Goal: Information Seeking & Learning: Learn about a topic

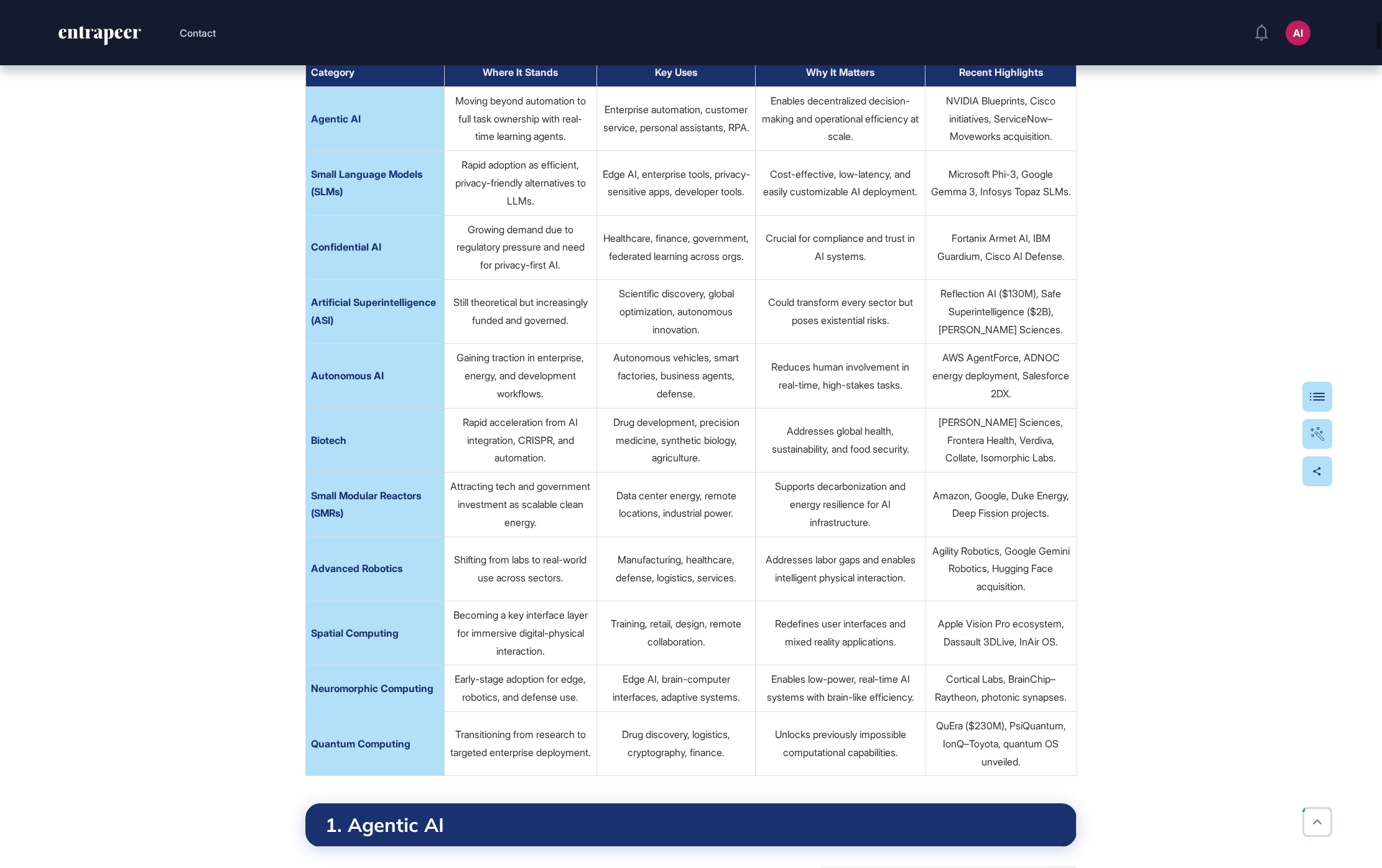
scroll to position [678, 0]
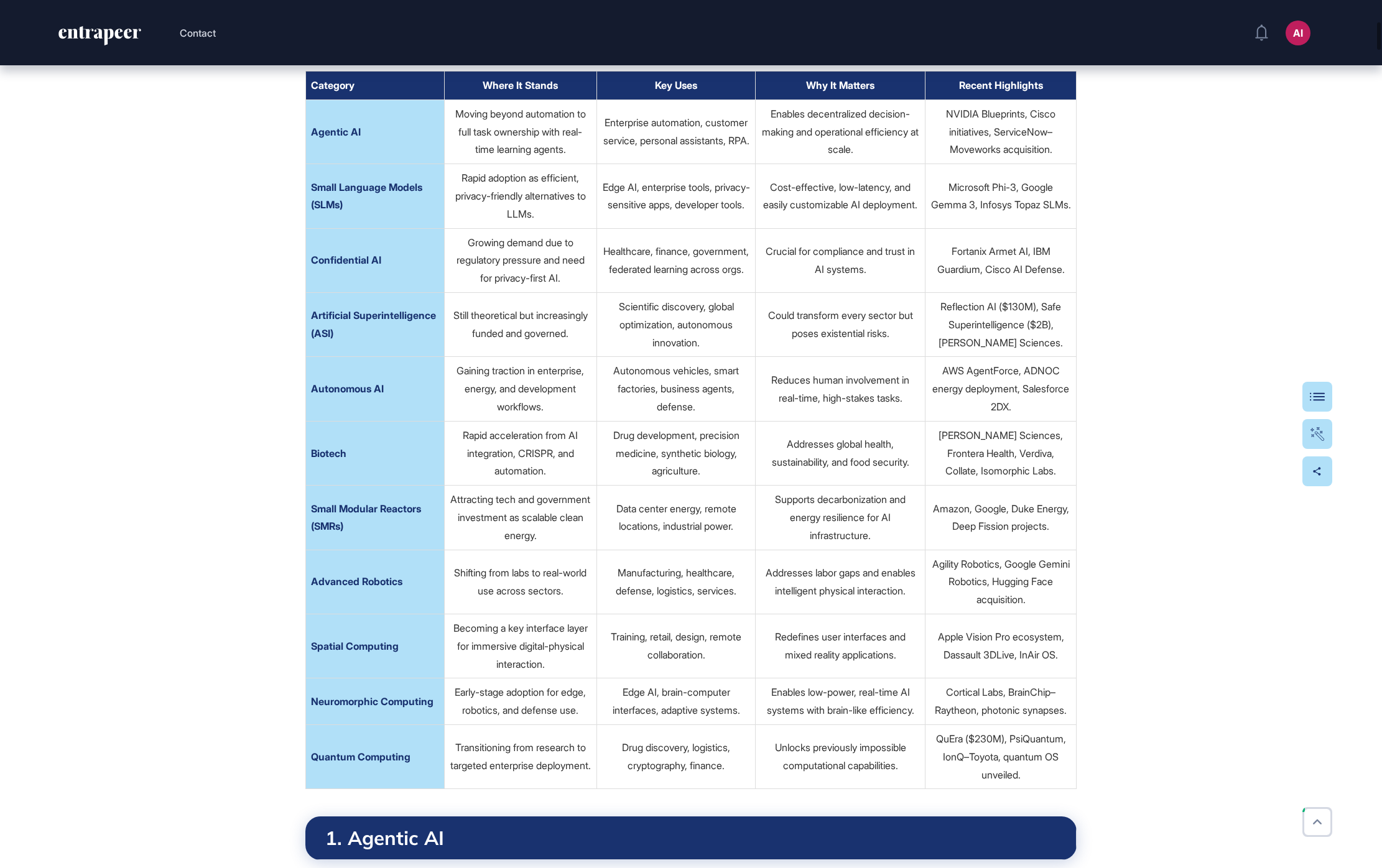
scroll to position [665, 0]
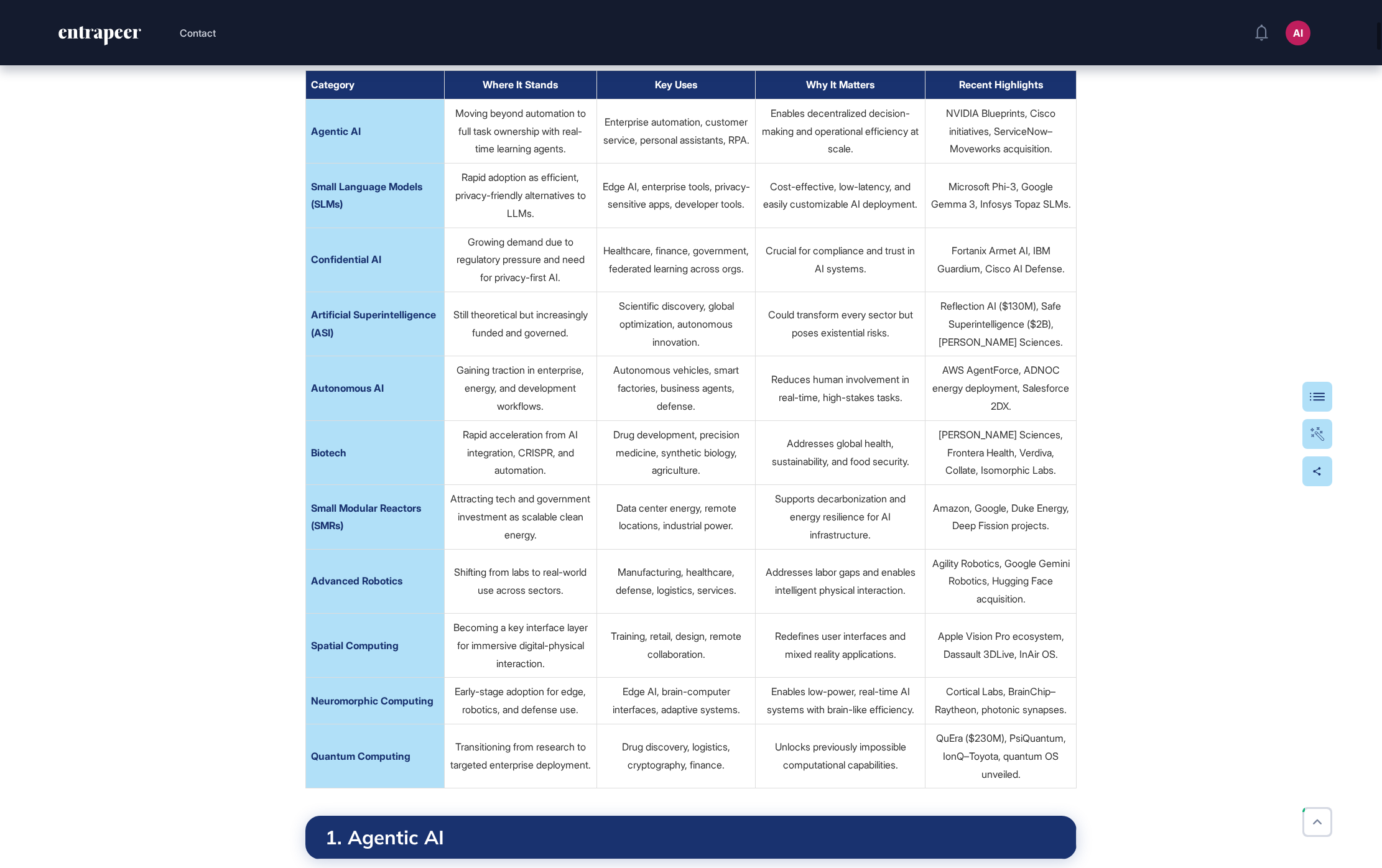
click at [1017, 228] on td "Microsoft Phi-3, Google Gemma 3, Infosys Topaz SLMs." at bounding box center [1001, 195] width 151 height 64
copy td "Microsoft Phi-3, Google Gemma 3, Infosys Topaz SLMs."
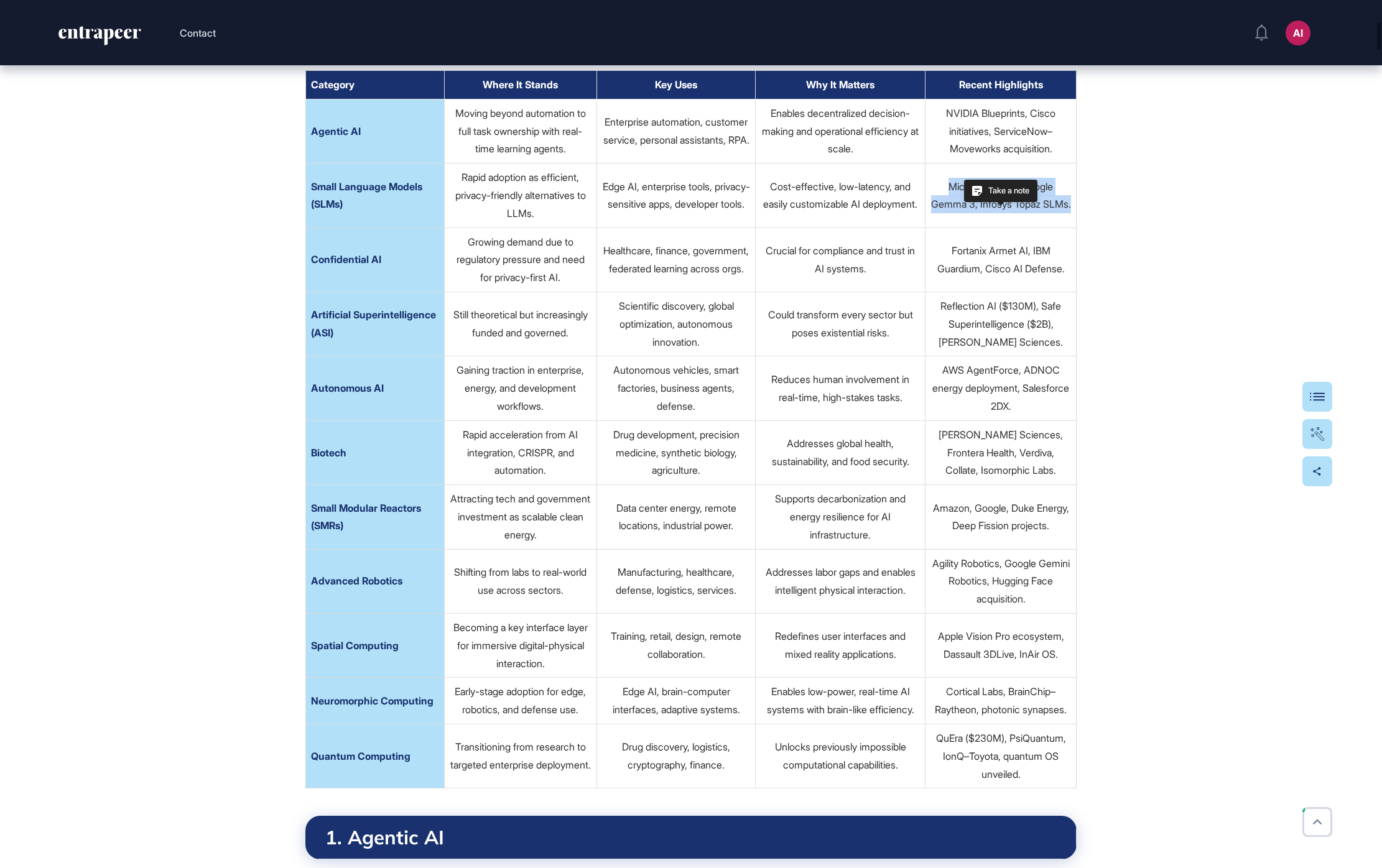
click at [982, 228] on td "Microsoft Phi-3, Google Gemma 3, Infosys Topaz SLMs." at bounding box center [1001, 195] width 151 height 64
click at [1011, 228] on td "Microsoft Phi-3, Google Gemma 3, Infosys Topaz SLMs." at bounding box center [1001, 195] width 151 height 64
copy td "Microsoft Phi-3, Google Gemma 3, Infosys Topaz SLMs."
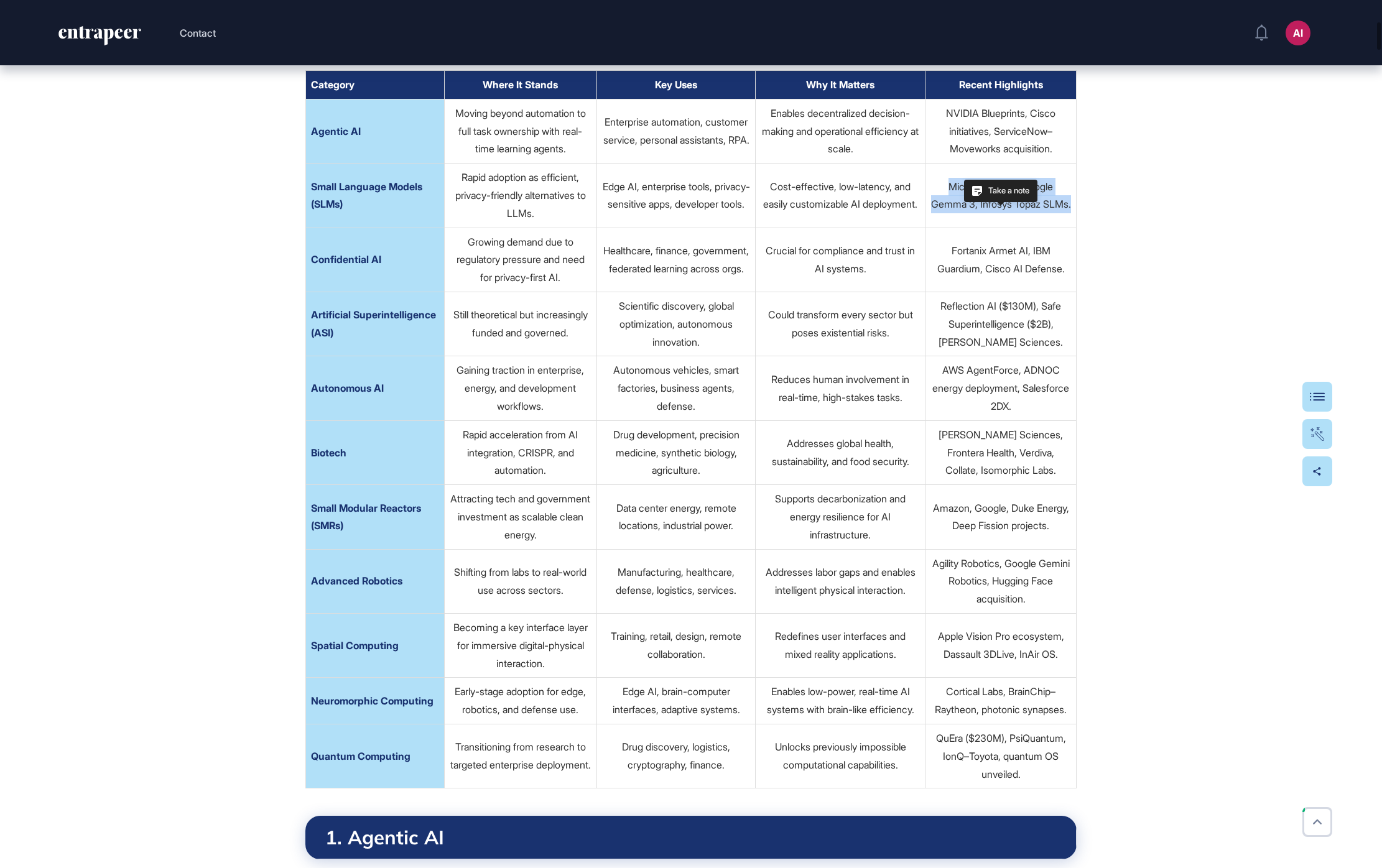
copy td "Microsoft Phi-3, Google Gemma 3, Infosys Topaz SLMs."
click at [648, 291] on td "Healthcare, finance, government, federated learning across orgs." at bounding box center [677, 259] width 159 height 64
click at [675, 292] on td "Healthcare, finance, government, federated learning across orgs." at bounding box center [677, 259] width 159 height 64
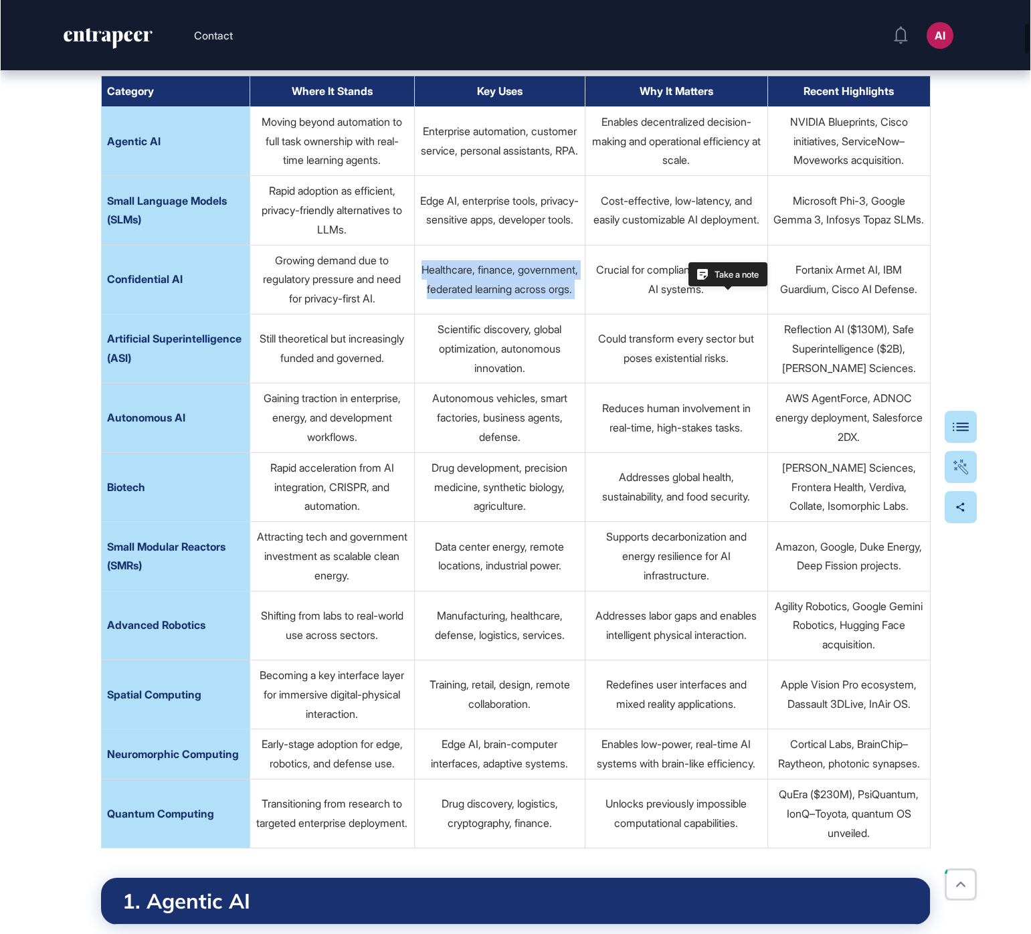
scroll to position [934, 1031]
click at [311, 384] on td "Still theoretical but increasingly funded and governed." at bounding box center [332, 349] width 164 height 69
click at [317, 384] on td "Still theoretical but increasingly funded and governed." at bounding box center [332, 349] width 164 height 69
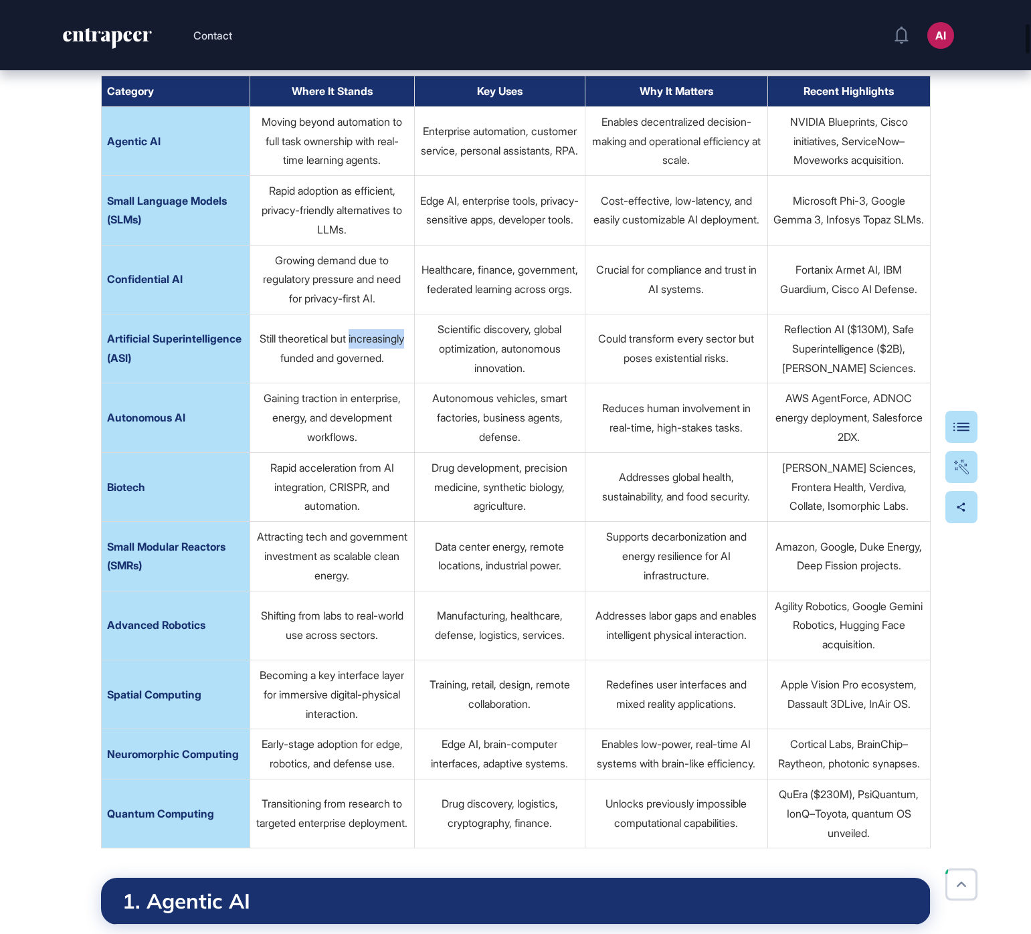
click at [317, 384] on td "Still theoretical but increasingly funded and governed." at bounding box center [332, 349] width 164 height 69
click at [325, 452] on td "Gaining traction in enterprise, energy, and development workflows." at bounding box center [332, 418] width 164 height 69
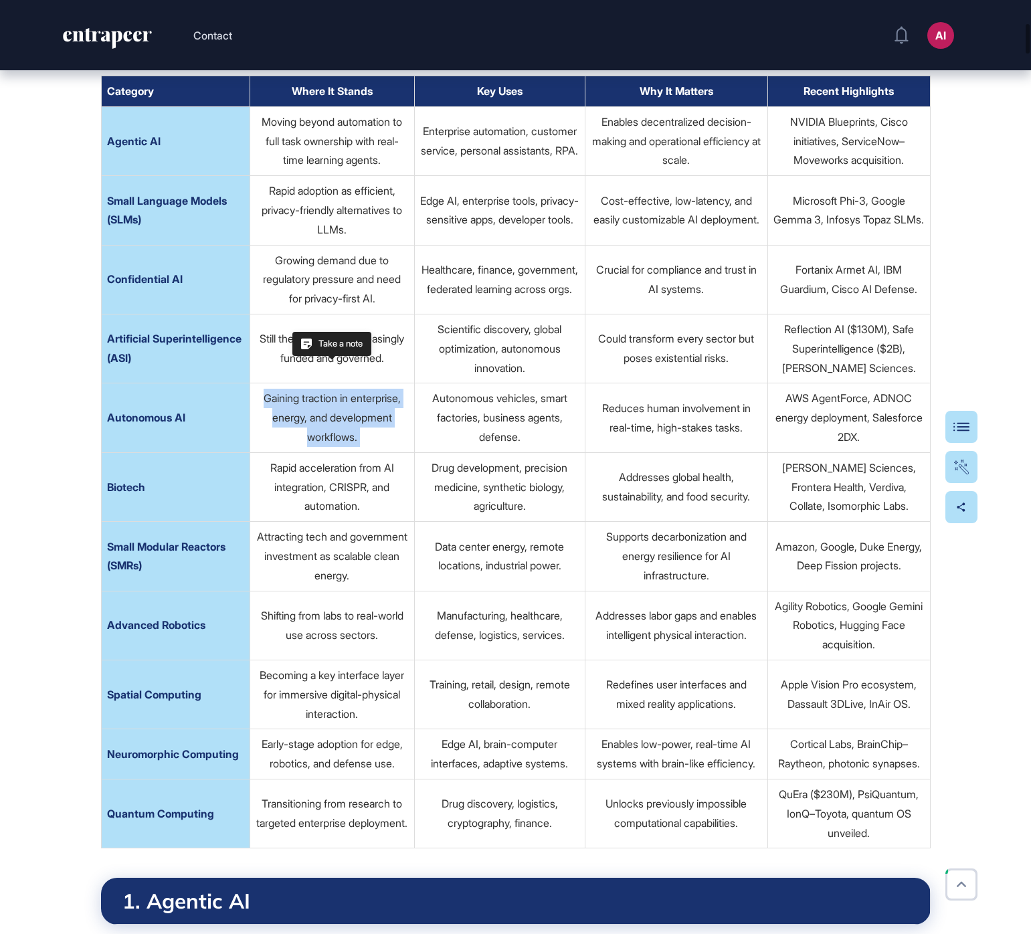
click at [325, 452] on td "Gaining traction in enterprise, energy, and development workflows." at bounding box center [332, 418] width 164 height 69
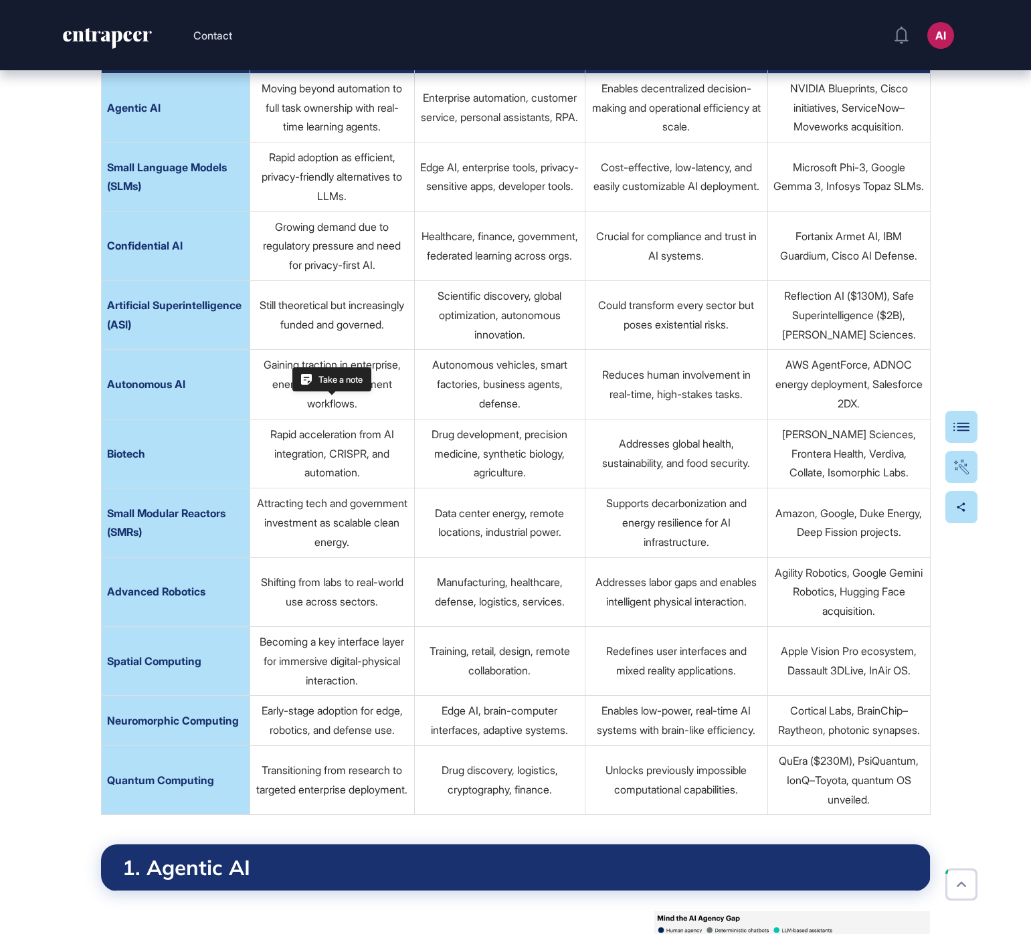
scroll to position [752, 0]
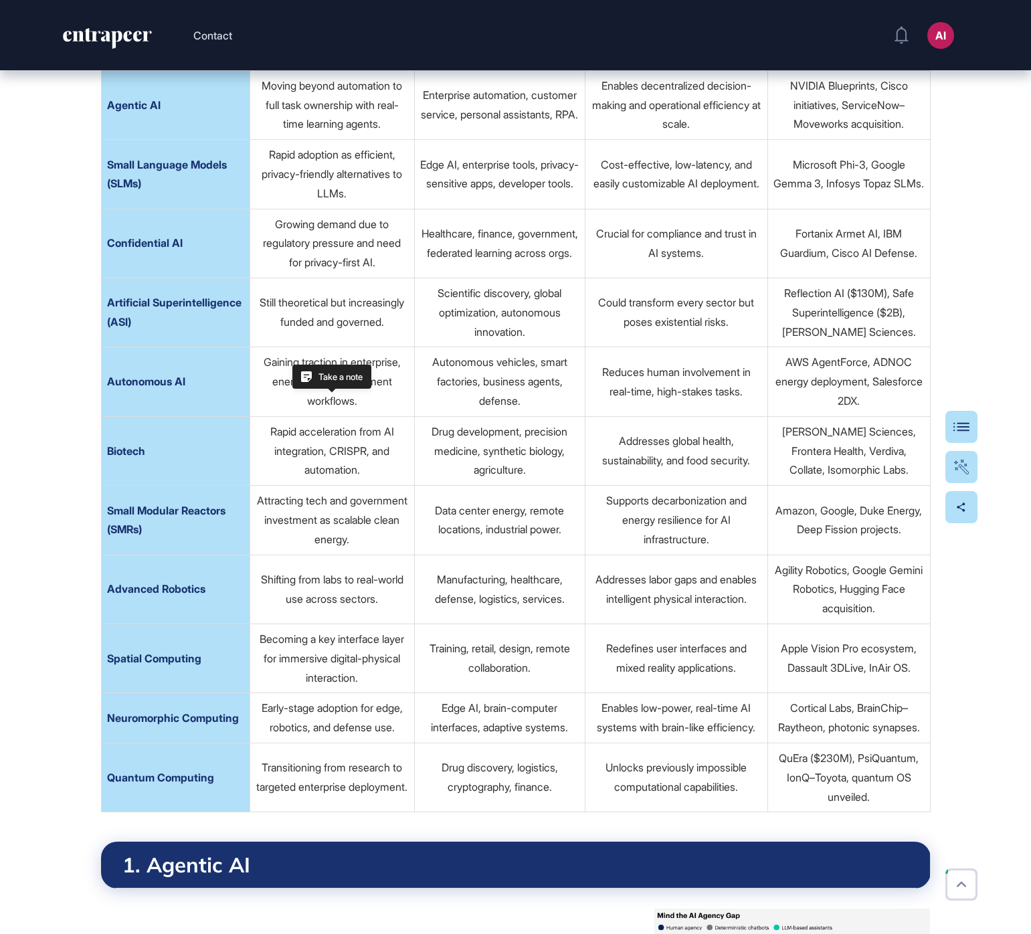
click at [321, 535] on td "Attracting tech and government investment as scalable clean energy." at bounding box center [332, 520] width 164 height 69
click at [515, 550] on td "Data center energy, remote locations, industrial power." at bounding box center [499, 520] width 171 height 69
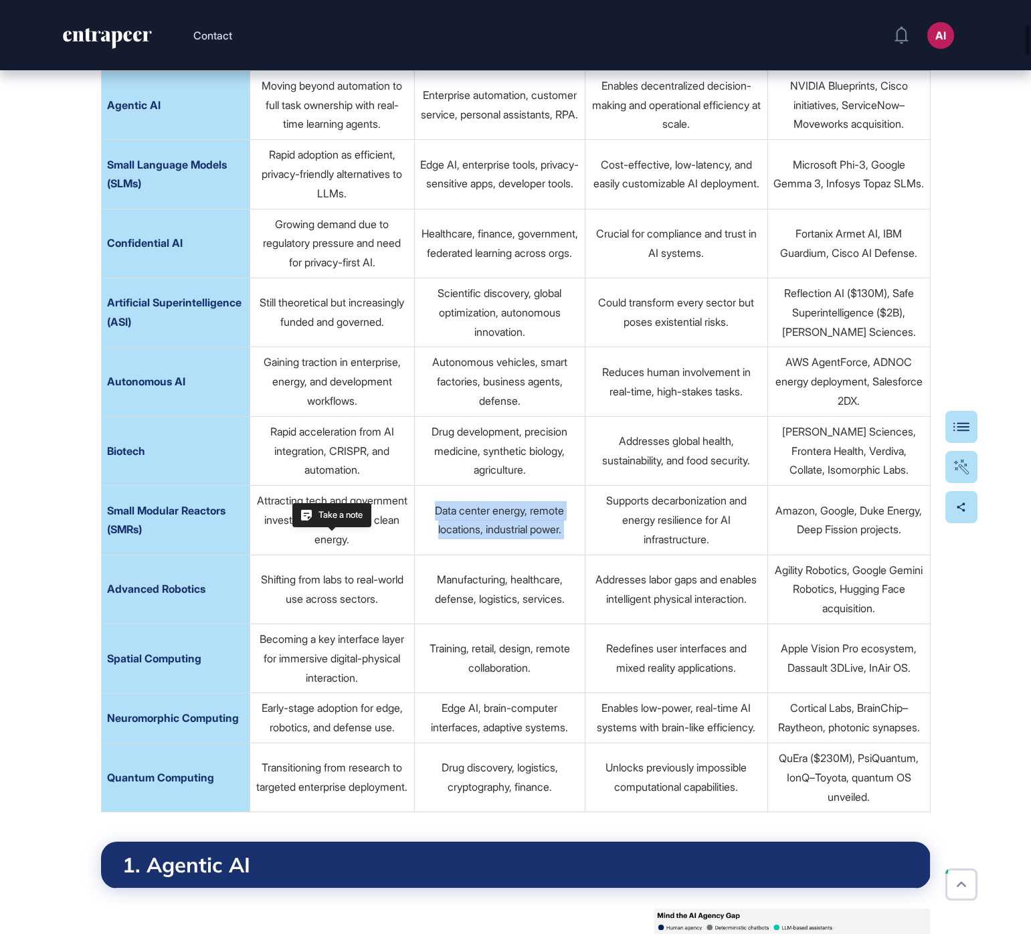
click at [515, 550] on td "Data center energy, remote locations, industrial power." at bounding box center [499, 520] width 171 height 69
click at [508, 620] on td "Manufacturing, healthcare, defense, logistics, services." at bounding box center [499, 589] width 171 height 69
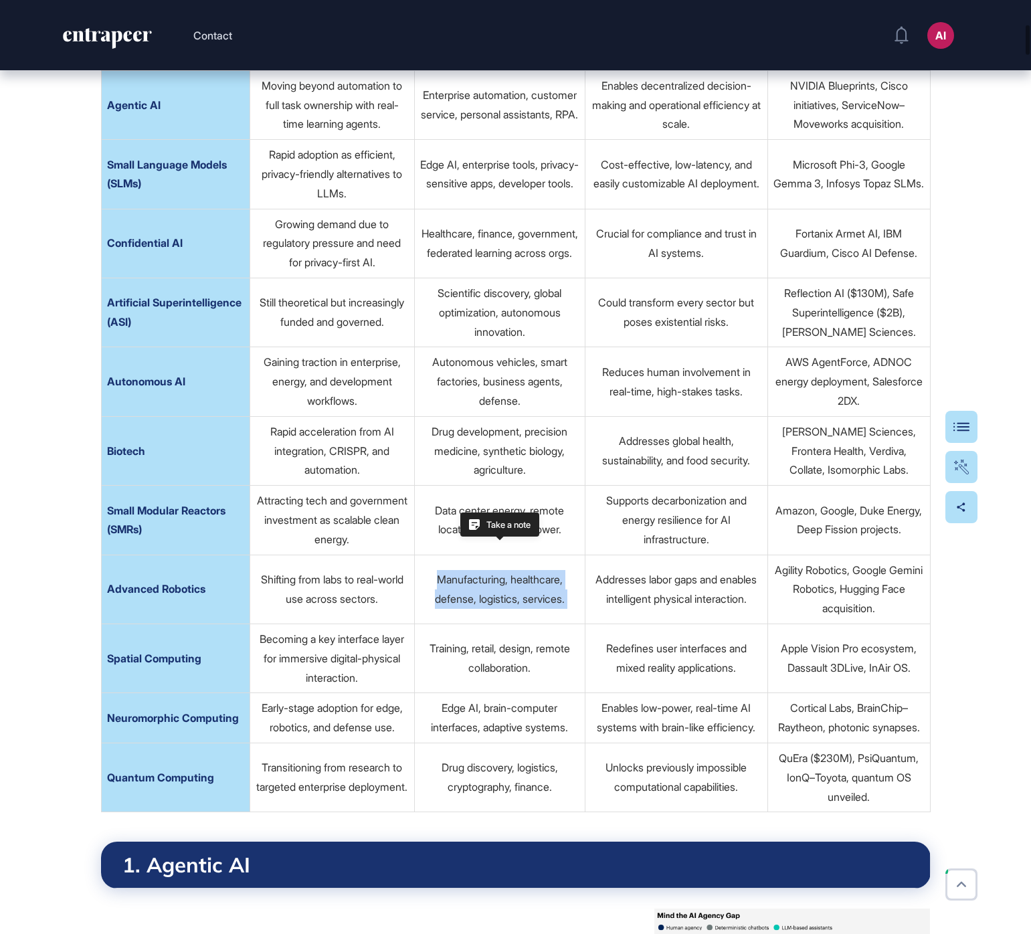
click at [508, 620] on td "Manufacturing, healthcare, defense, logistics, services." at bounding box center [499, 589] width 171 height 69
click at [363, 624] on td "Shifting from labs to real-world use across sectors." at bounding box center [332, 589] width 164 height 69
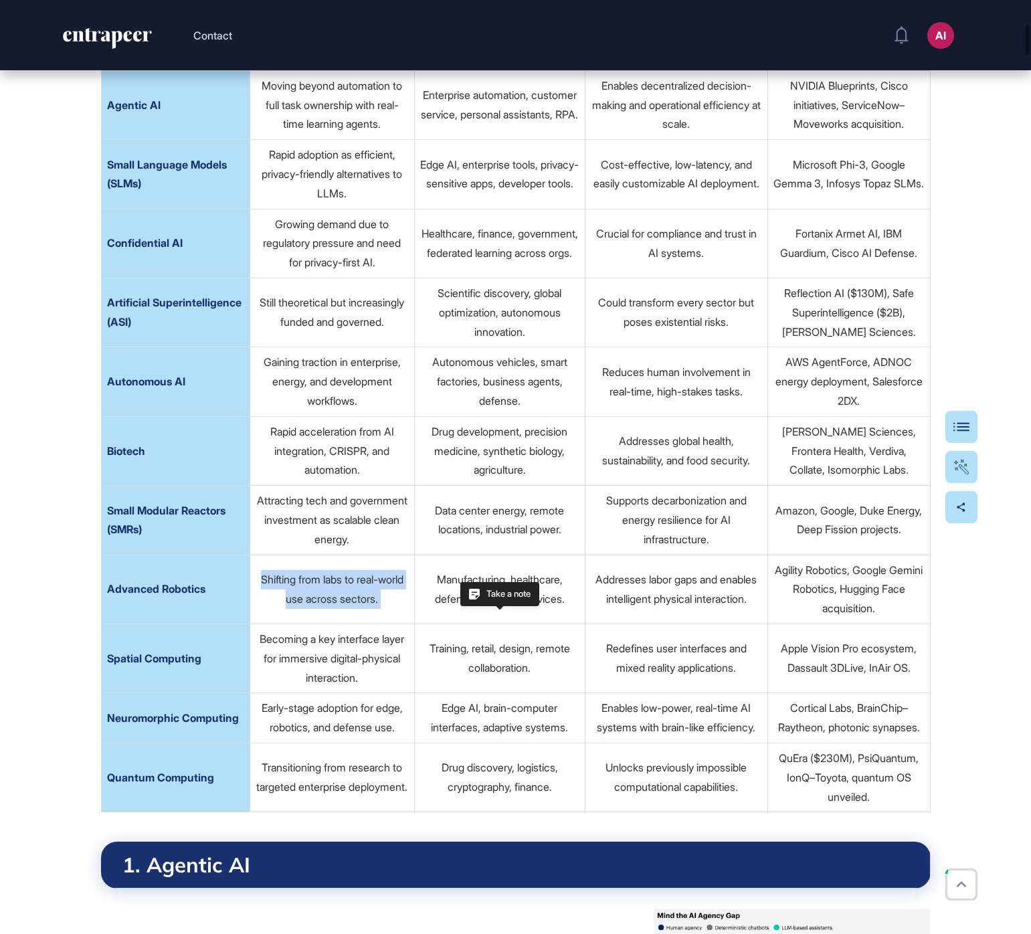
click at [363, 624] on td "Shifting from labs to real-world use across sectors." at bounding box center [332, 589] width 164 height 69
click at [360, 681] on td "Becoming a key interface layer for immersive digital-physical interaction." at bounding box center [332, 658] width 164 height 69
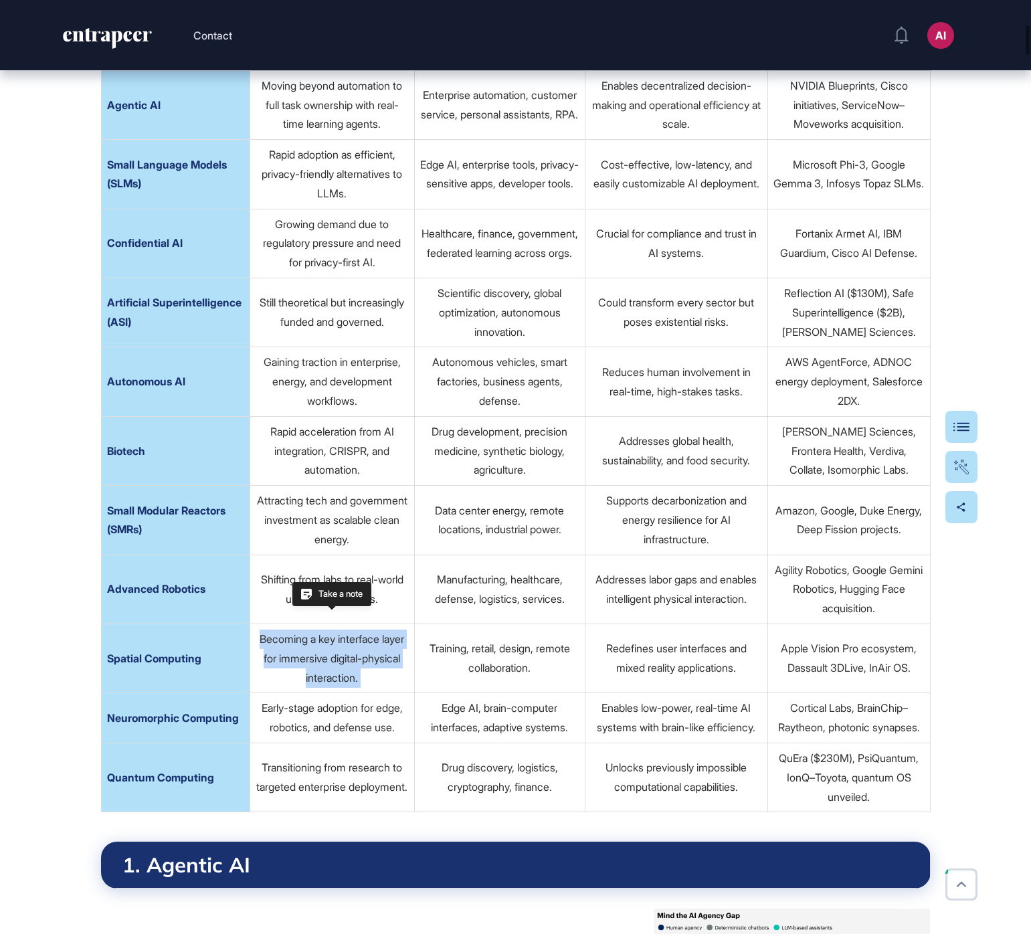
click at [360, 681] on td "Becoming a key interface layer for immersive digital-physical interaction." at bounding box center [332, 658] width 164 height 69
click at [318, 744] on td "Early-stage adoption for edge, robotics, and defense use." at bounding box center [332, 718] width 164 height 50
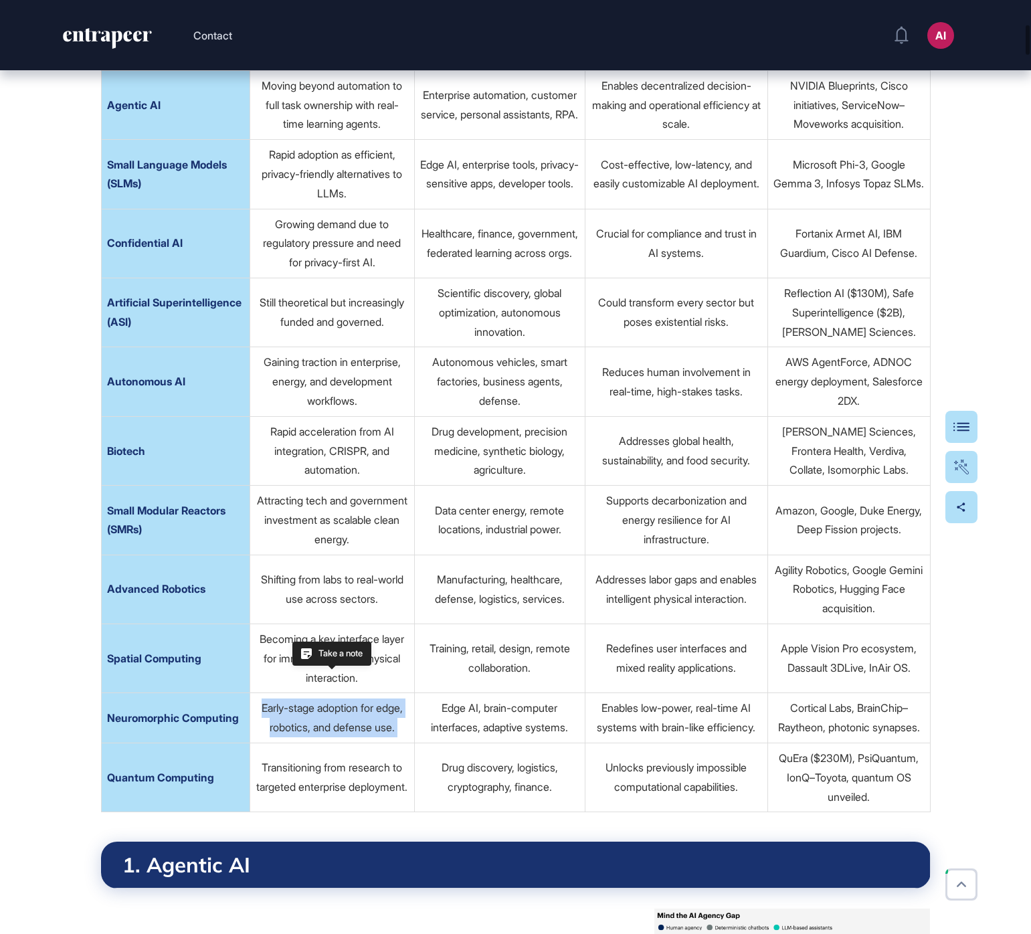
click at [318, 744] on td "Early-stage adoption for edge, robotics, and defense use." at bounding box center [332, 718] width 164 height 50
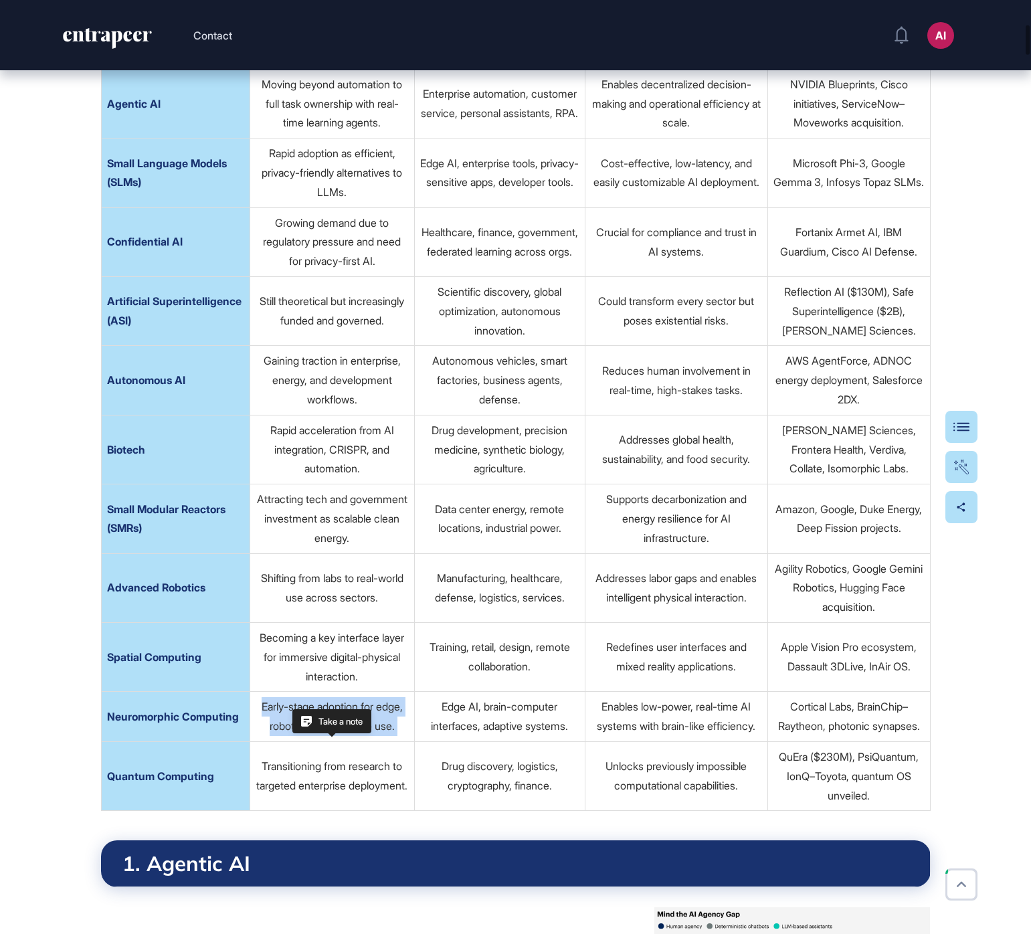
scroll to position [753, 0]
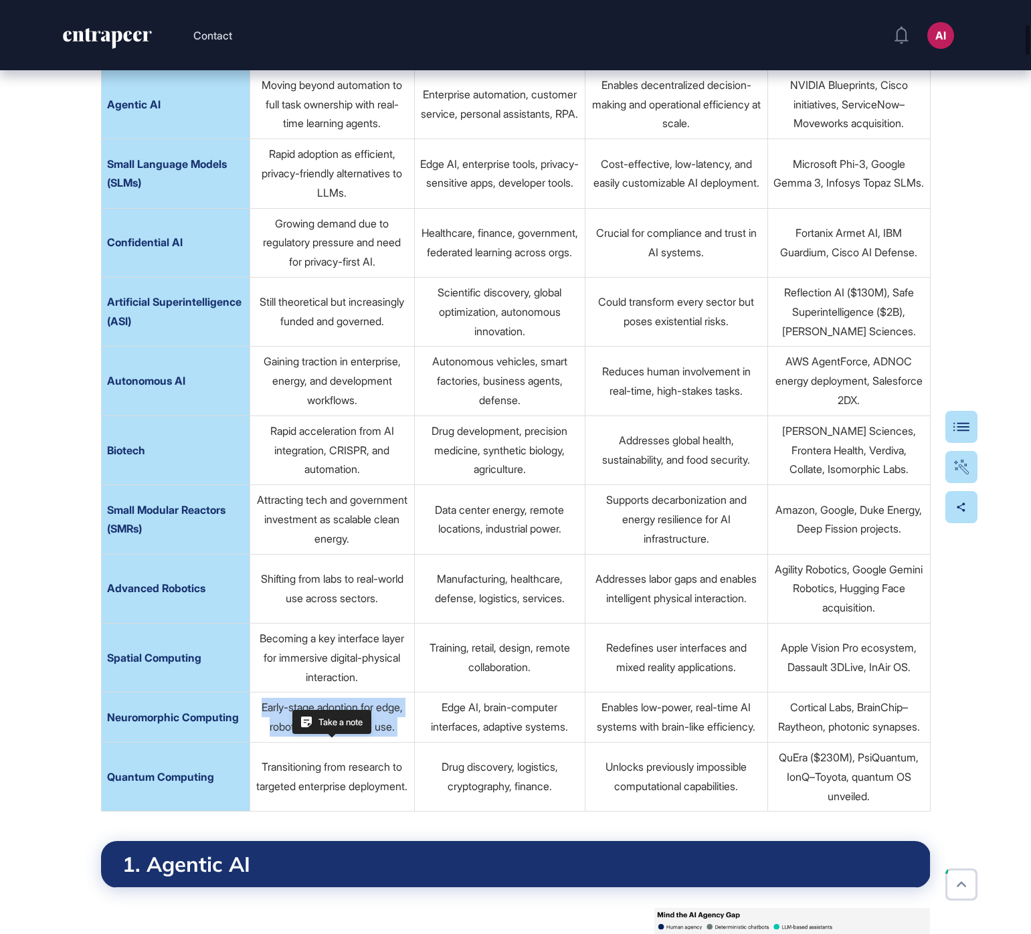
click at [349, 811] on td "Transitioning from research to targeted enterprise deployment." at bounding box center [332, 776] width 164 height 69
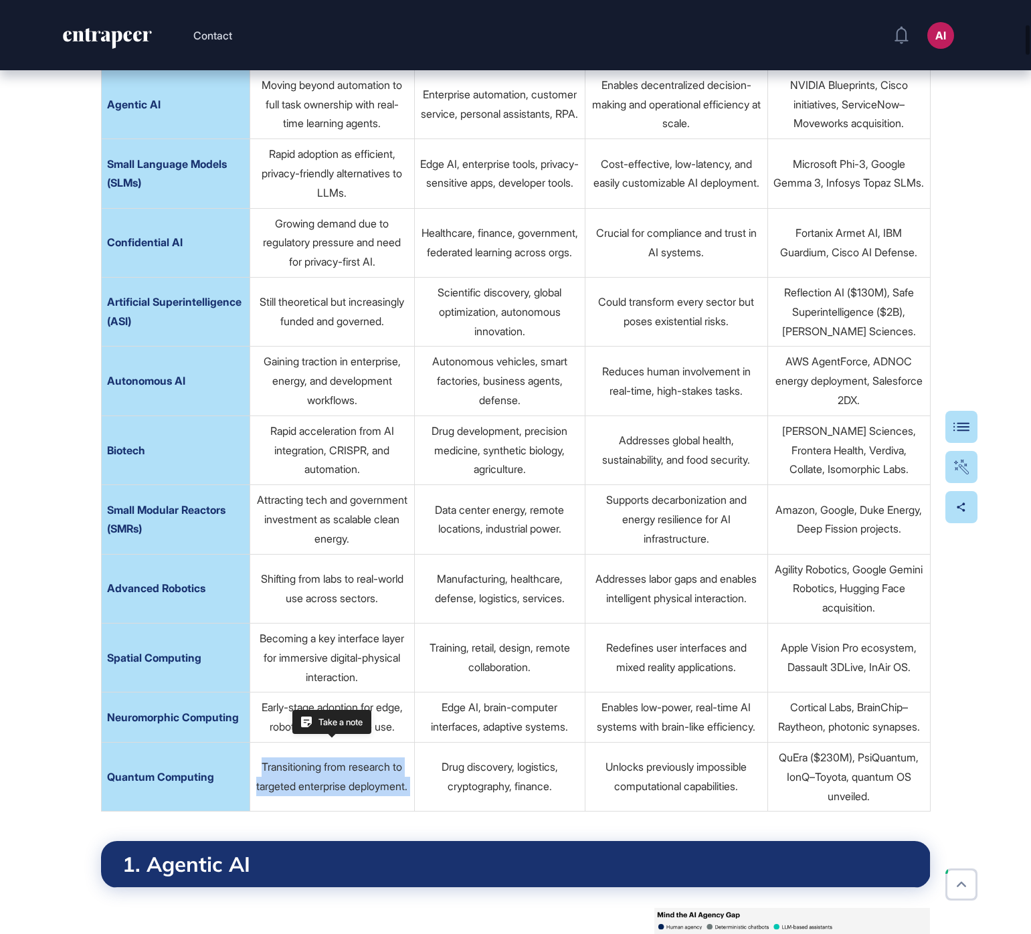
click at [349, 811] on td "Transitioning from research to targeted enterprise deployment." at bounding box center [332, 776] width 164 height 69
click at [324, 479] on td "Rapid acceleration from AI integration, CRISPR, and automation." at bounding box center [332, 450] width 164 height 69
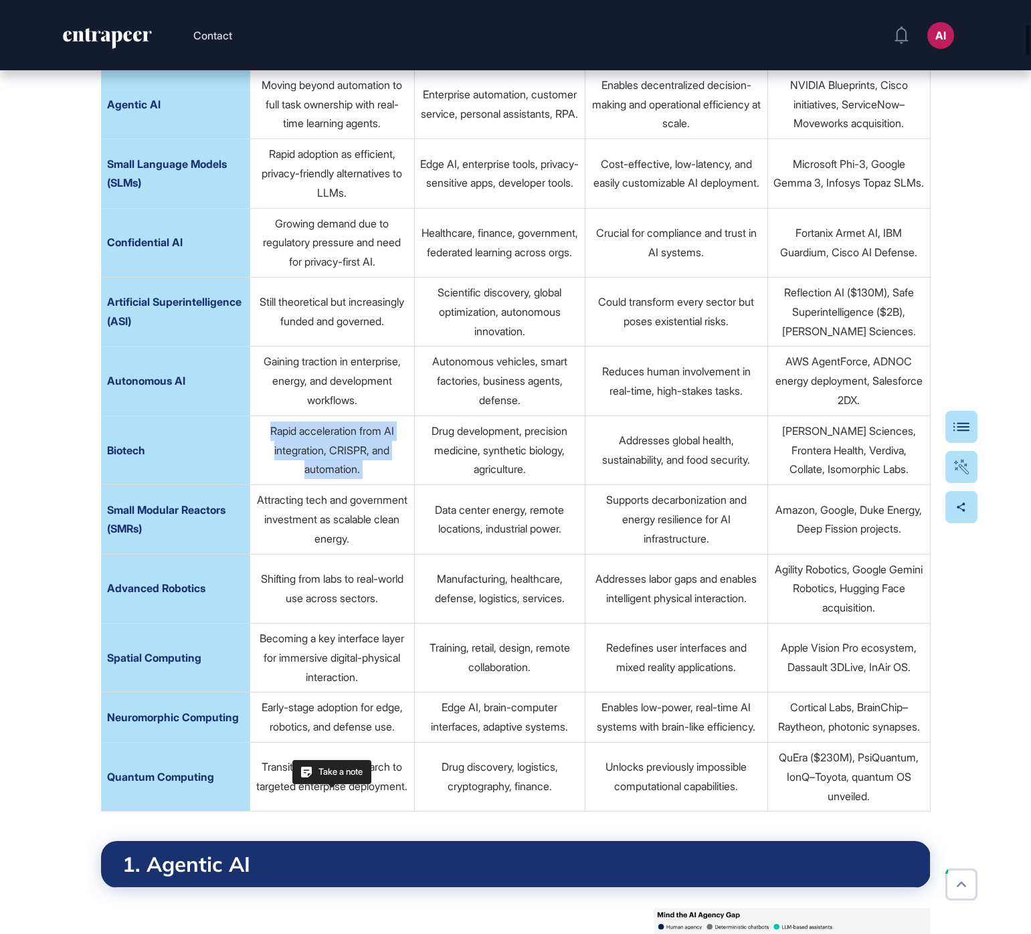
click at [324, 479] on td "Rapid acceleration from AI integration, CRISPR, and automation." at bounding box center [332, 450] width 164 height 69
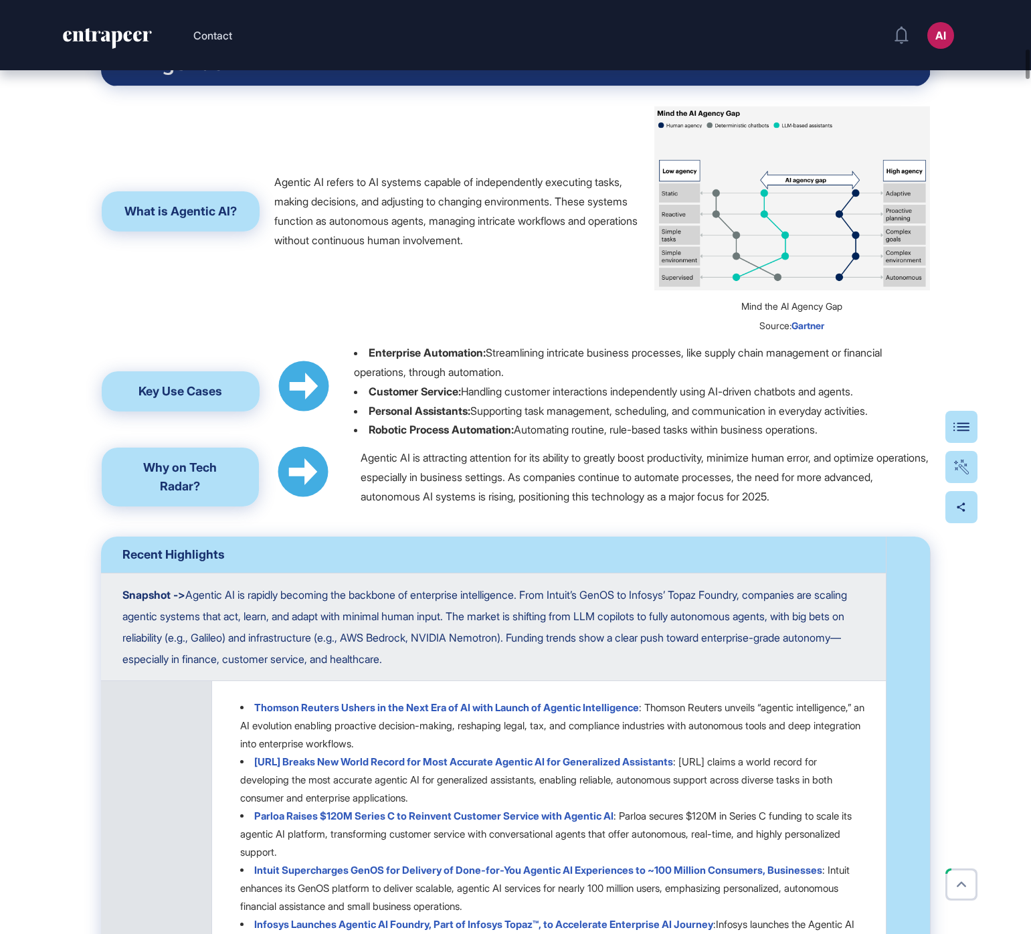
scroll to position [1559, 0]
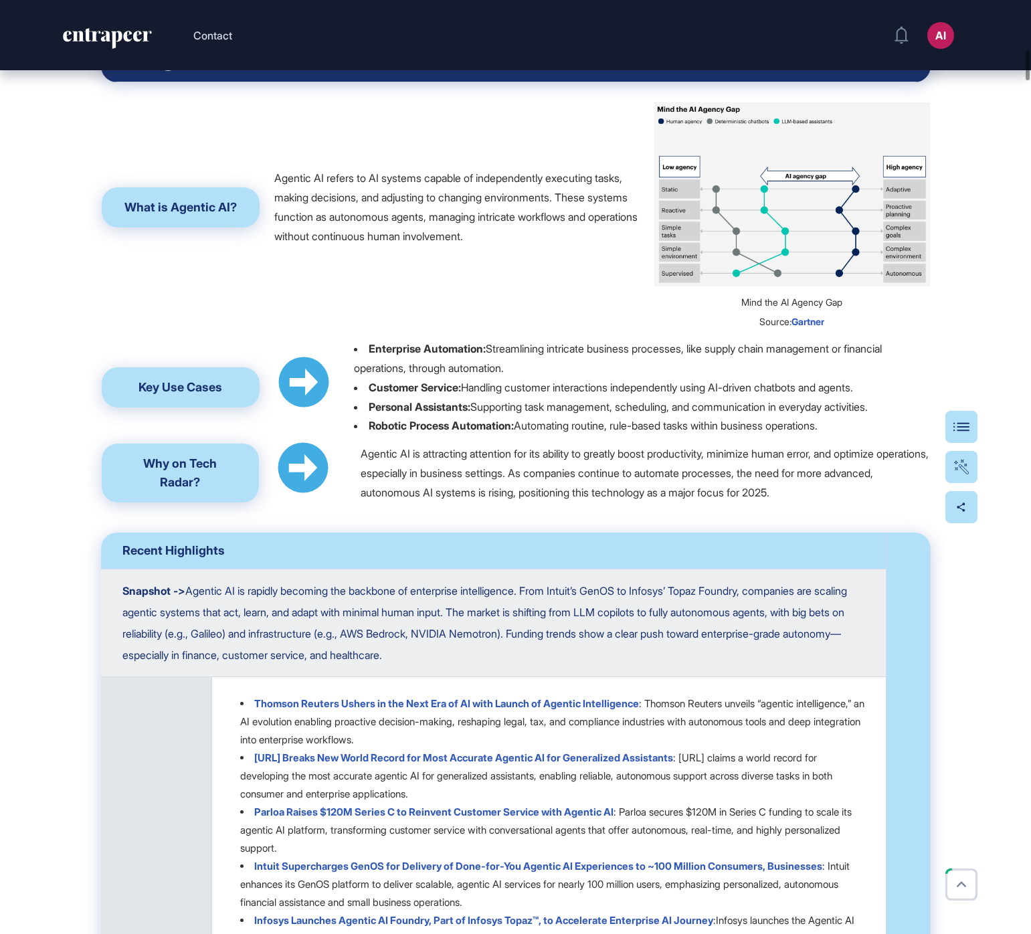
drag, startPoint x: 519, startPoint y: 406, endPoint x: 495, endPoint y: 388, distance: 29.6
click at [495, 378] on li "Enterprise Automation: Streamlining intricate business processes, like supply c…" at bounding box center [642, 358] width 576 height 39
copy li "Streamlining intricate business processes, like supply chain management or fina…"
drag, startPoint x: 473, startPoint y: 428, endPoint x: 483, endPoint y: 429, distance: 9.5
click at [483, 398] on li "Customer Service: Handling customer interactions independently using AI-driven …" at bounding box center [642, 387] width 576 height 19
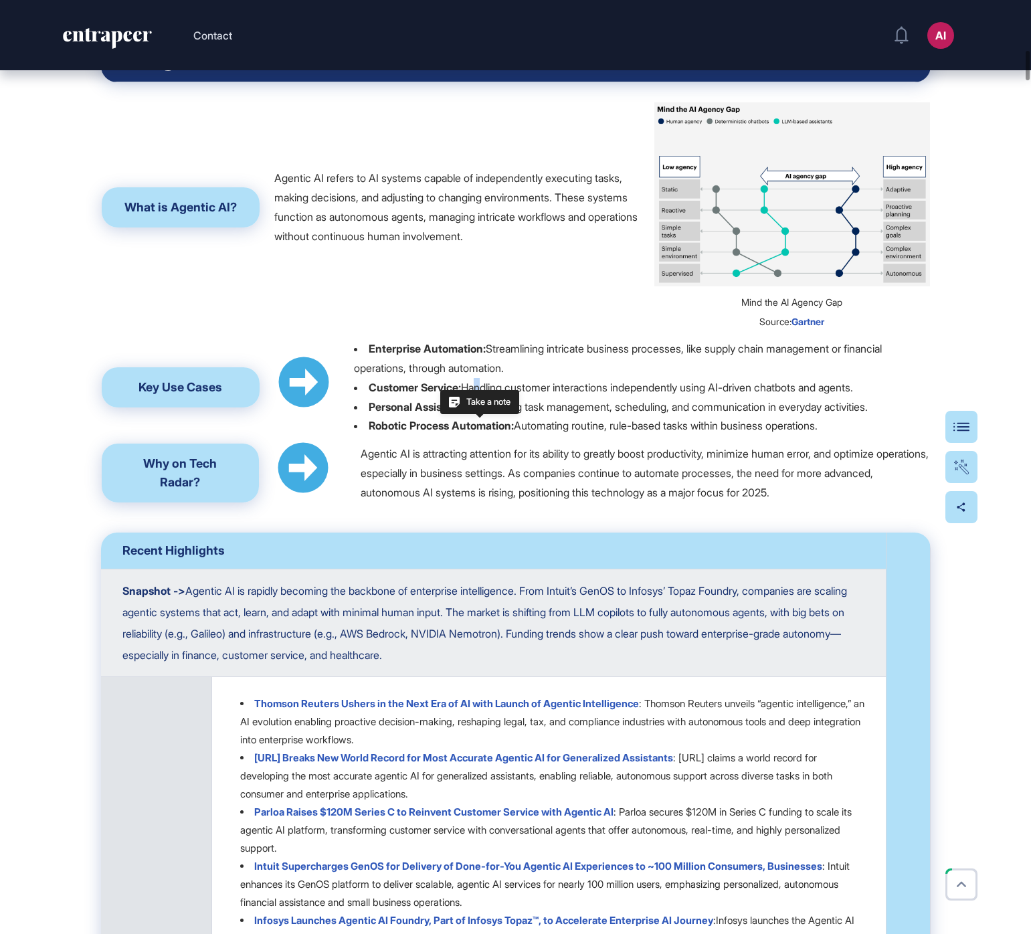
drag, startPoint x: 472, startPoint y: 427, endPoint x: 891, endPoint y: 427, distance: 419.0
click at [891, 398] on li "Customer Service: Handling customer interactions independently using AI-driven …" at bounding box center [642, 387] width 576 height 19
copy li "Handling customer interactions independently using AI-driven chatbots and agent…"
drag, startPoint x: 481, startPoint y: 445, endPoint x: 904, endPoint y: 450, distance: 423.7
click at [904, 417] on li "Personal Assistants: Supporting task management, scheduling, and communication …" at bounding box center [642, 407] width 576 height 19
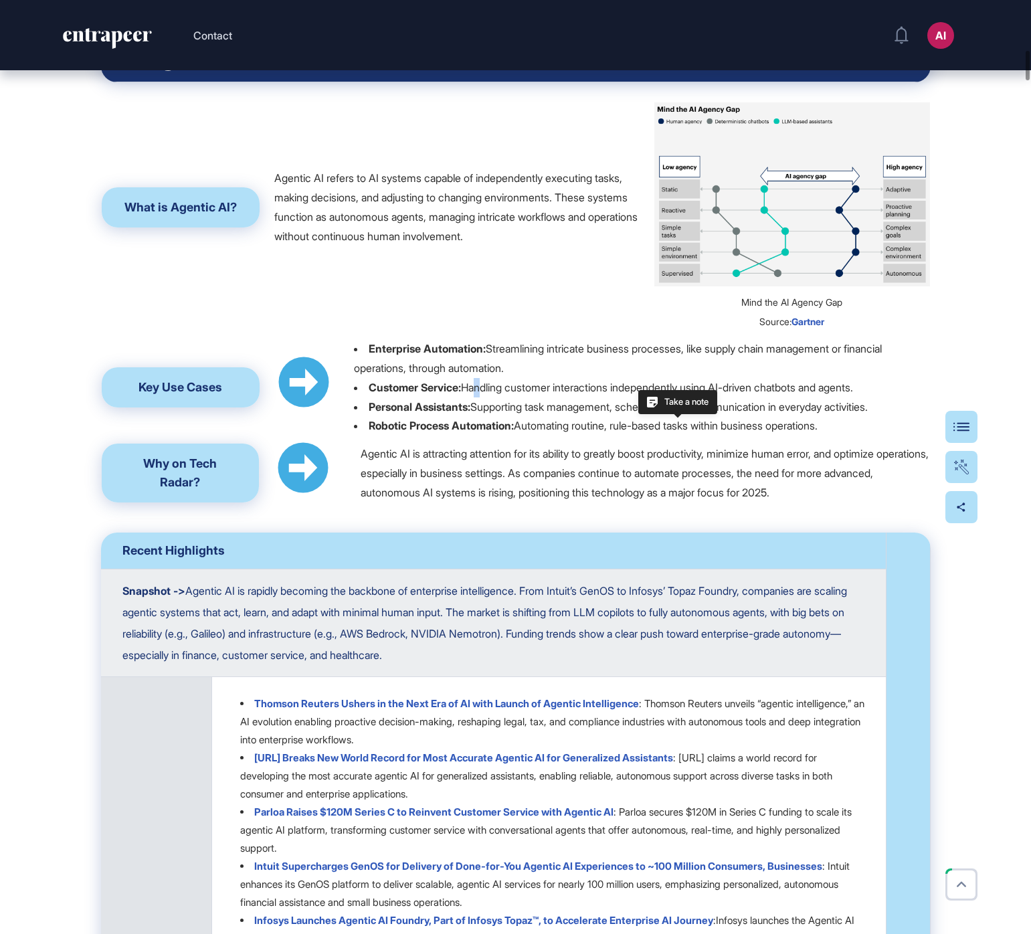
copy li "Supporting task management, scheduling, and communication in everyday activitie…"
drag, startPoint x: 525, startPoint y: 464, endPoint x: 851, endPoint y: 463, distance: 326.6
click at [851, 436] on li "Robotic Process Automation: Automating routine, rule-based tasks within busines…" at bounding box center [642, 425] width 576 height 19
copy li "Automating routine, rule-based tasks within business operations."
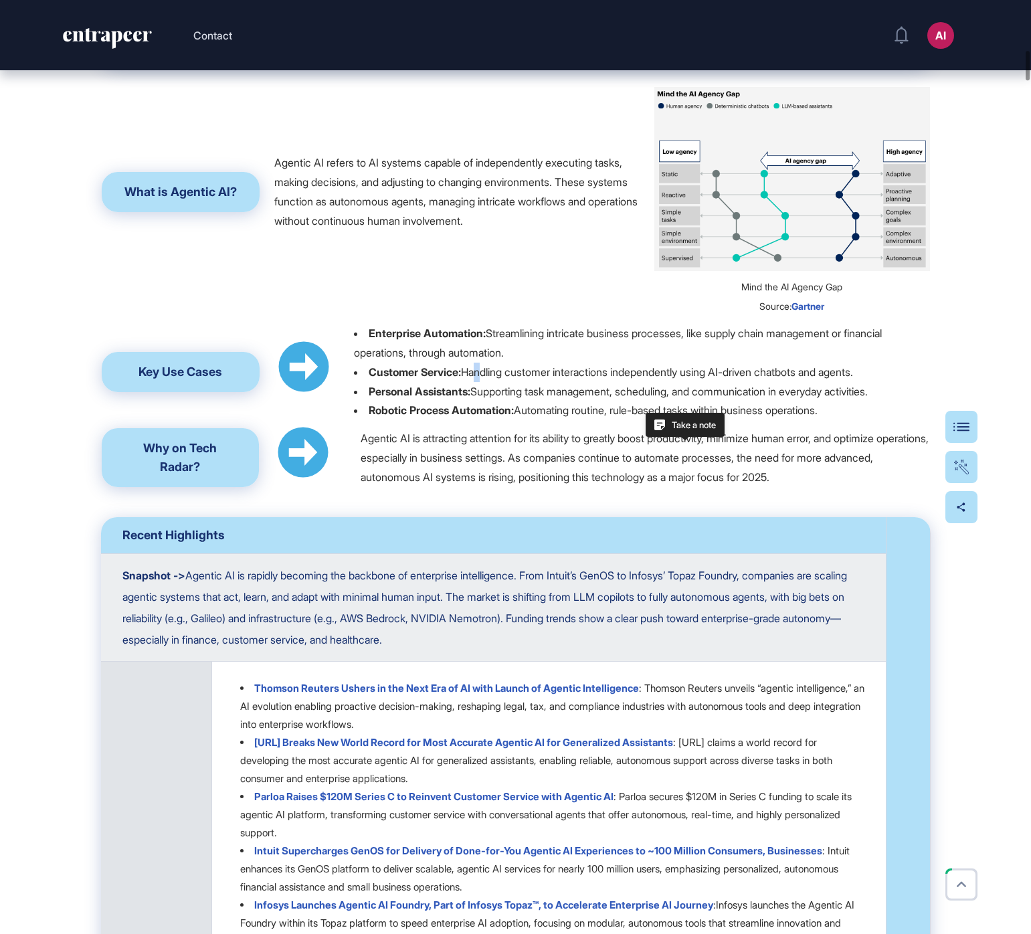
scroll to position [1578, 0]
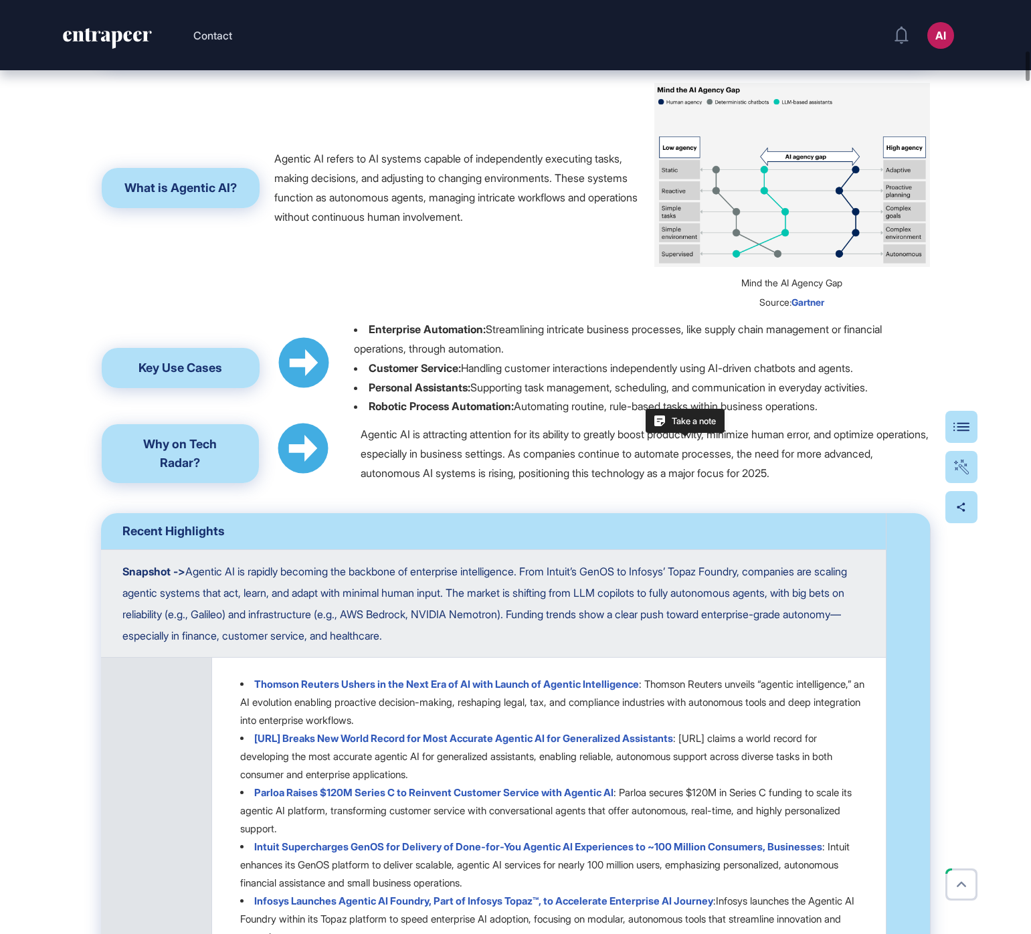
click at [687, 483] on div "Agentic AI is attracting attention for its ability to greatly boost productivit…" at bounding box center [645, 454] width 569 height 58
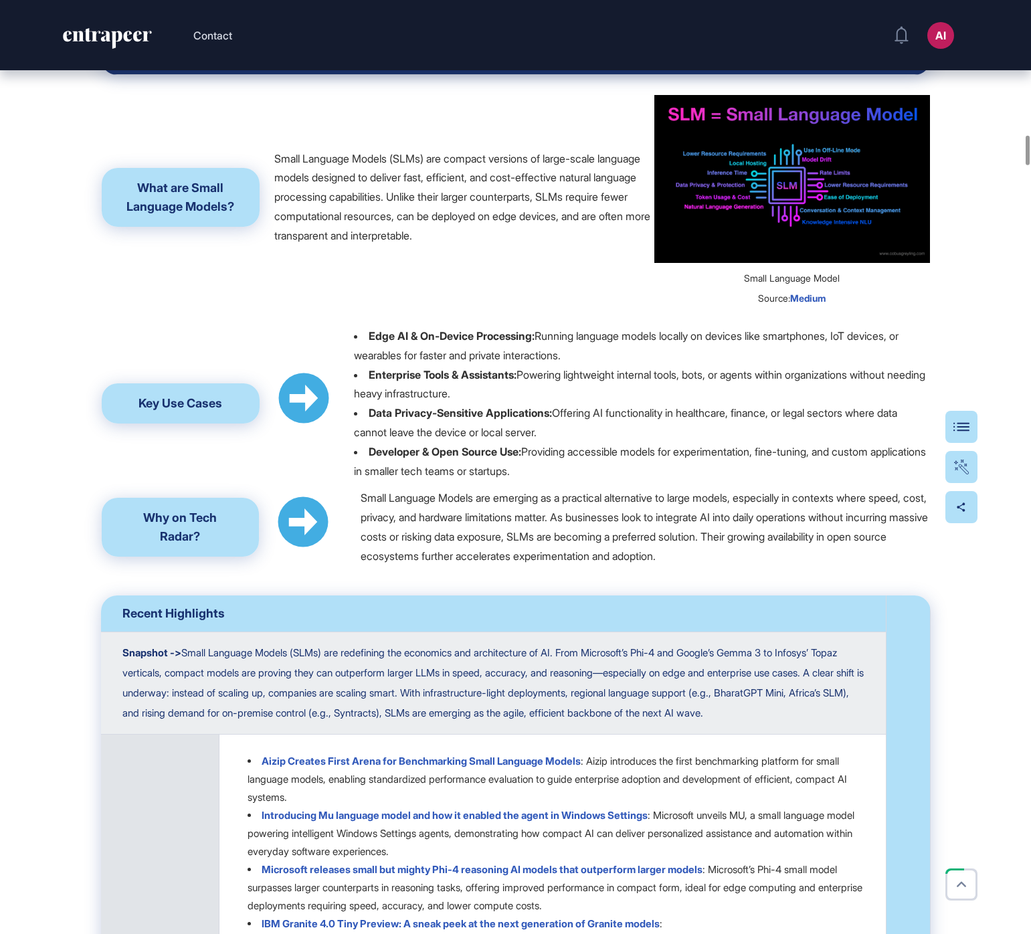
scroll to position [4230, 0]
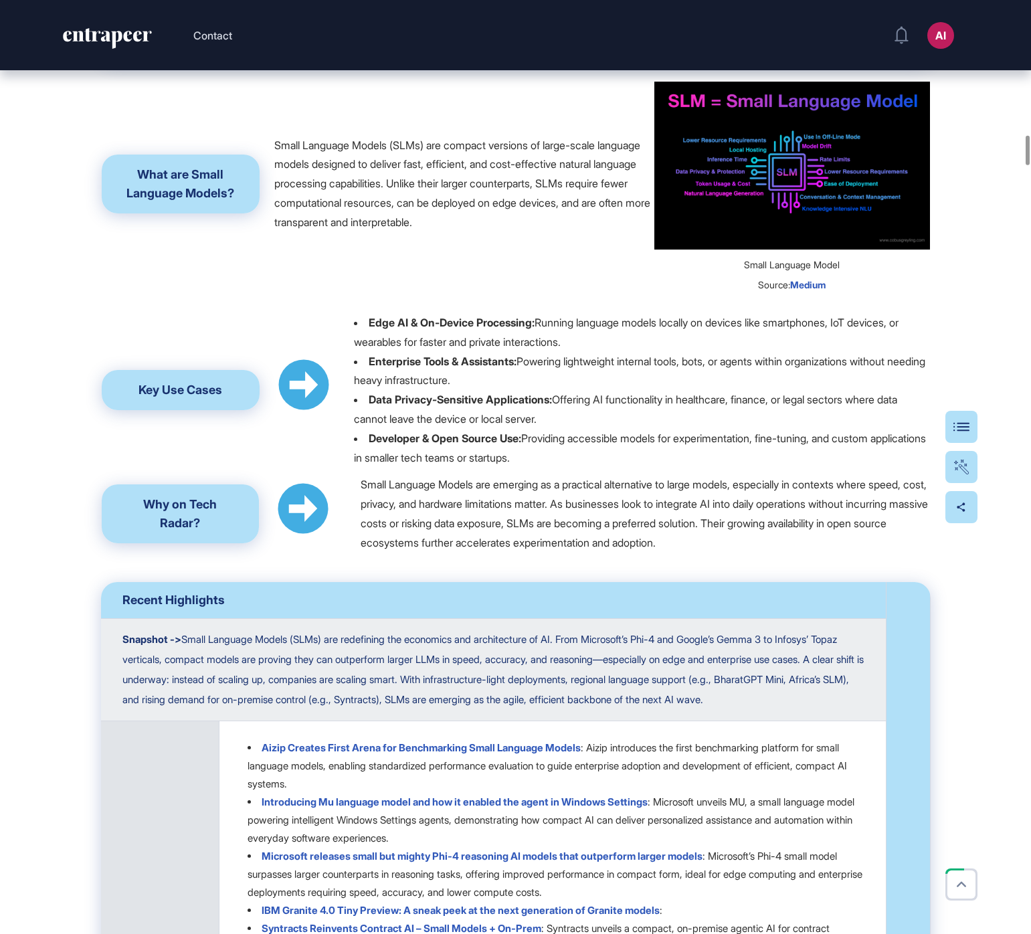
click at [414, 232] on div "Small Language Models (SLMs) are compact versions of large-scale language model…" at bounding box center [463, 184] width 379 height 96
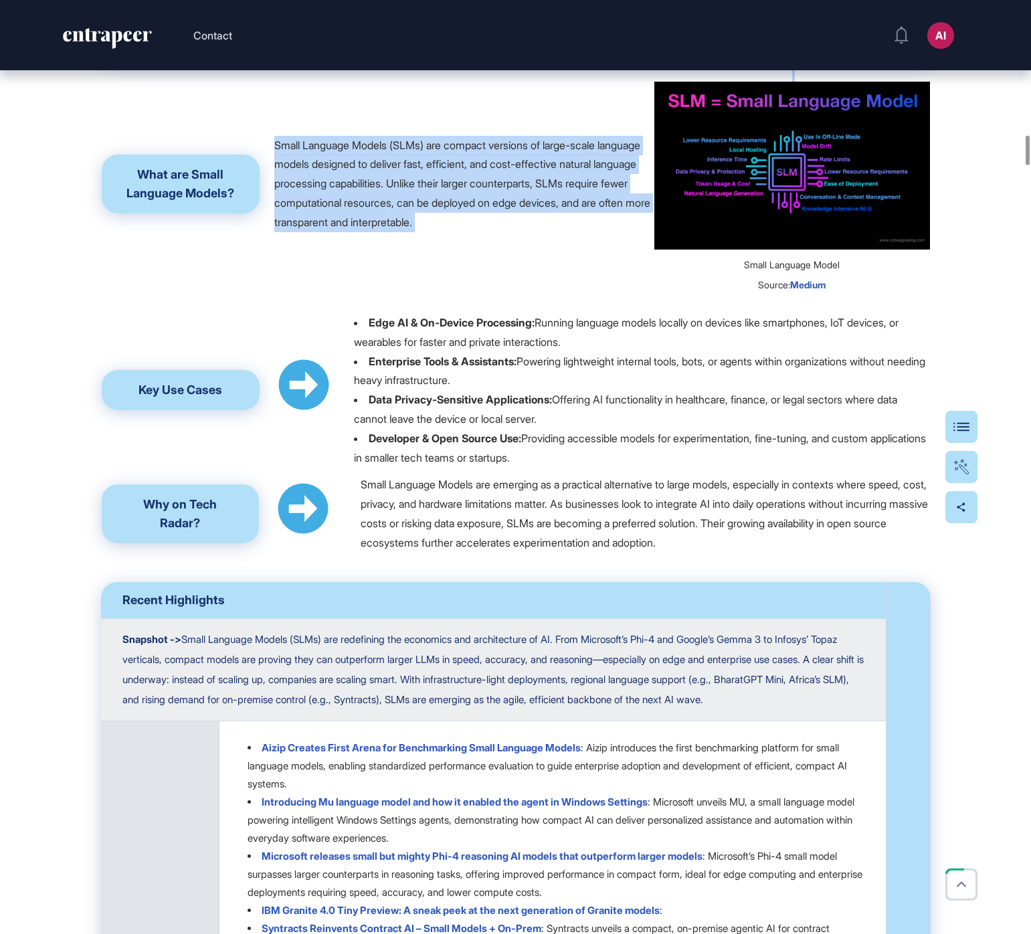
click at [414, 232] on div "Small Language Models (SLMs) are compact versions of large-scale language model…" at bounding box center [463, 184] width 379 height 96
copy div "Small Language Models (SLMs) are compact versions of large-scale language model…"
drag, startPoint x: 597, startPoint y: 471, endPoint x: 369, endPoint y: 459, distance: 227.9
click at [369, 352] on li "Edge AI & On-Device Processing: Running language models locally on devices like…" at bounding box center [642, 332] width 576 height 39
copy p "Edge AI & On-Device Processing: Running language models locally on devices like…"
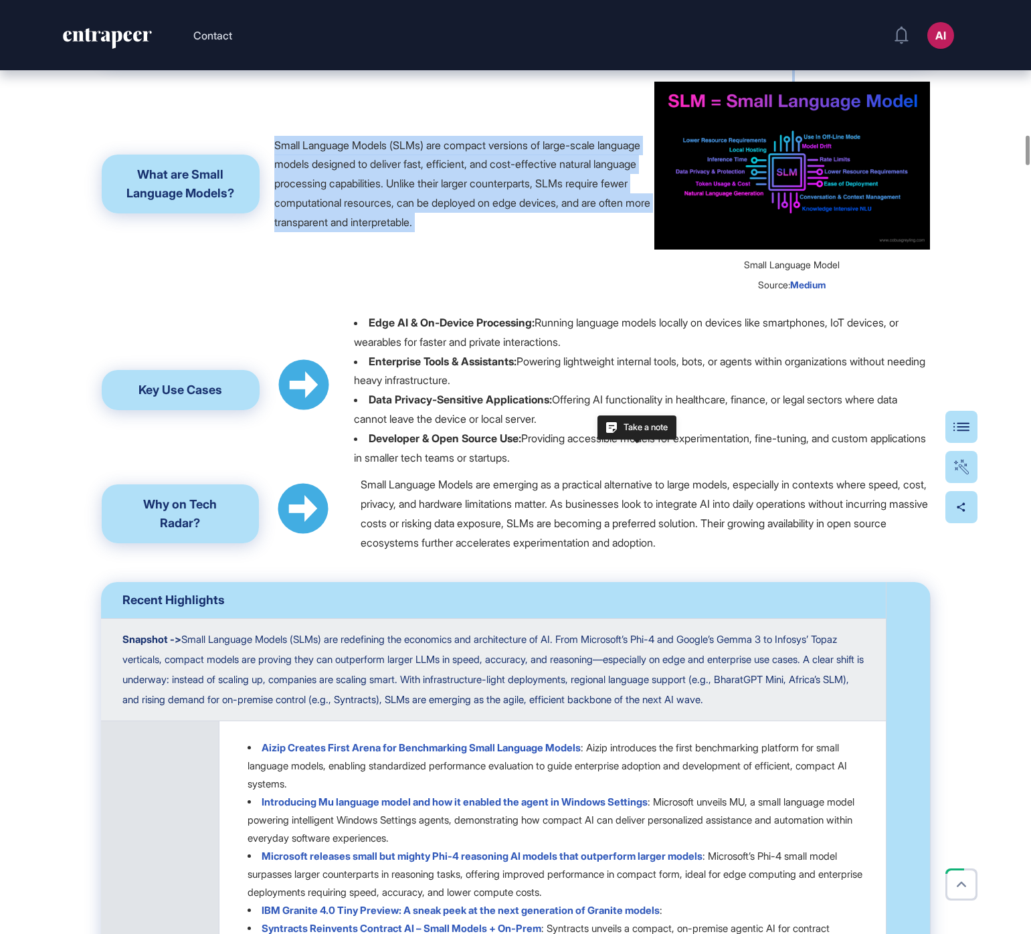
drag, startPoint x: 511, startPoint y: 509, endPoint x: 369, endPoint y: 491, distance: 142.4
click at [369, 391] on li "Enterprise Tools & Assistants: Powering lightweight internal tools, bots, or ag…" at bounding box center [642, 371] width 576 height 39
copy p "Enterprise Tools & Assistants: Powering lightweight internal tools, bots, or ag…"
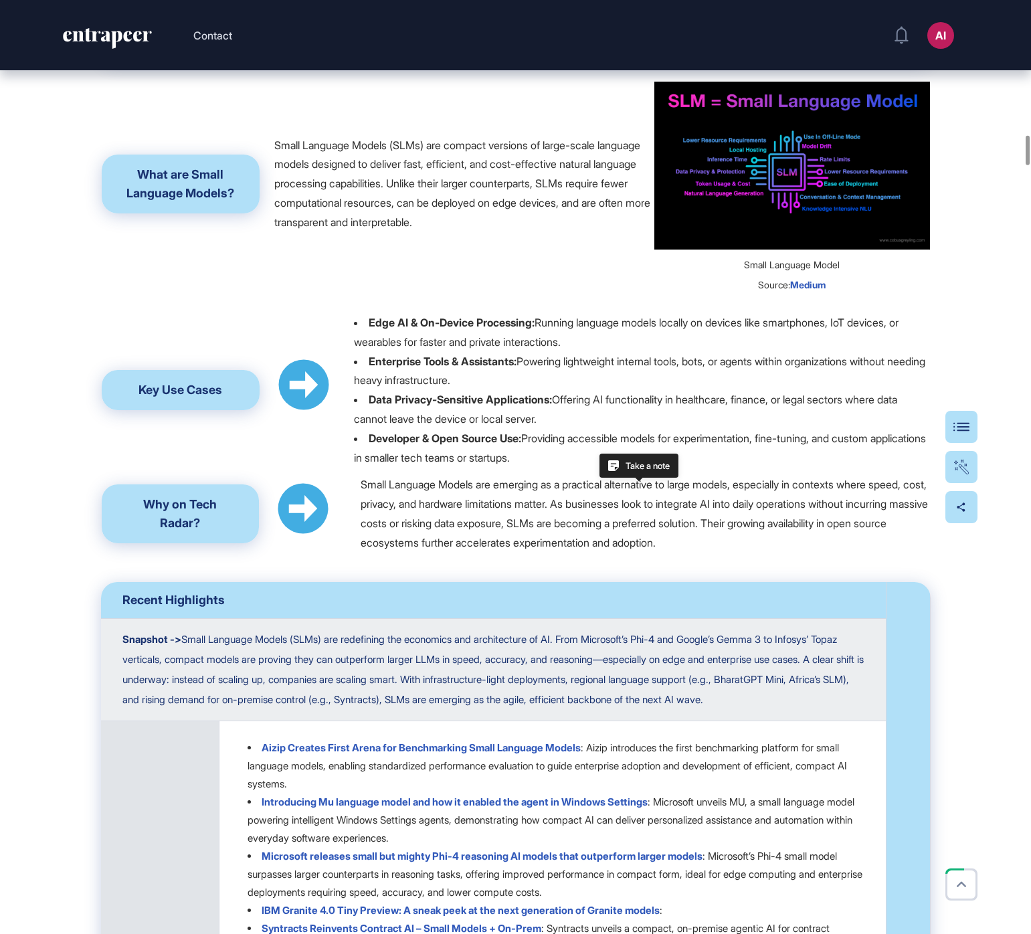
click at [589, 429] on li "Data Privacy-Sensitive Applications: Offering AI functionality in healthcare, f…" at bounding box center [642, 409] width 576 height 39
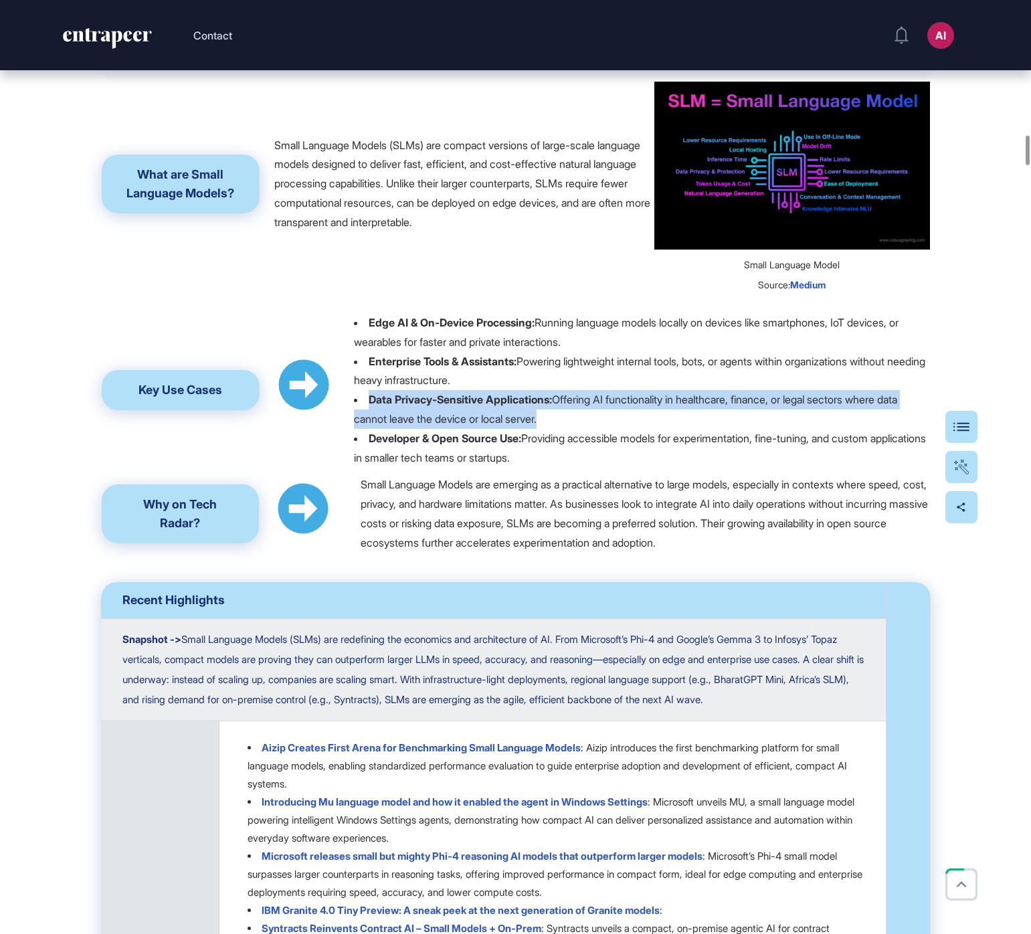
drag, startPoint x: 582, startPoint y: 548, endPoint x: 368, endPoint y: 526, distance: 214.6
click at [368, 429] on li "Data Privacy-Sensitive Applications: Offering AI functionality in healthcare, f…" at bounding box center [642, 409] width 576 height 39
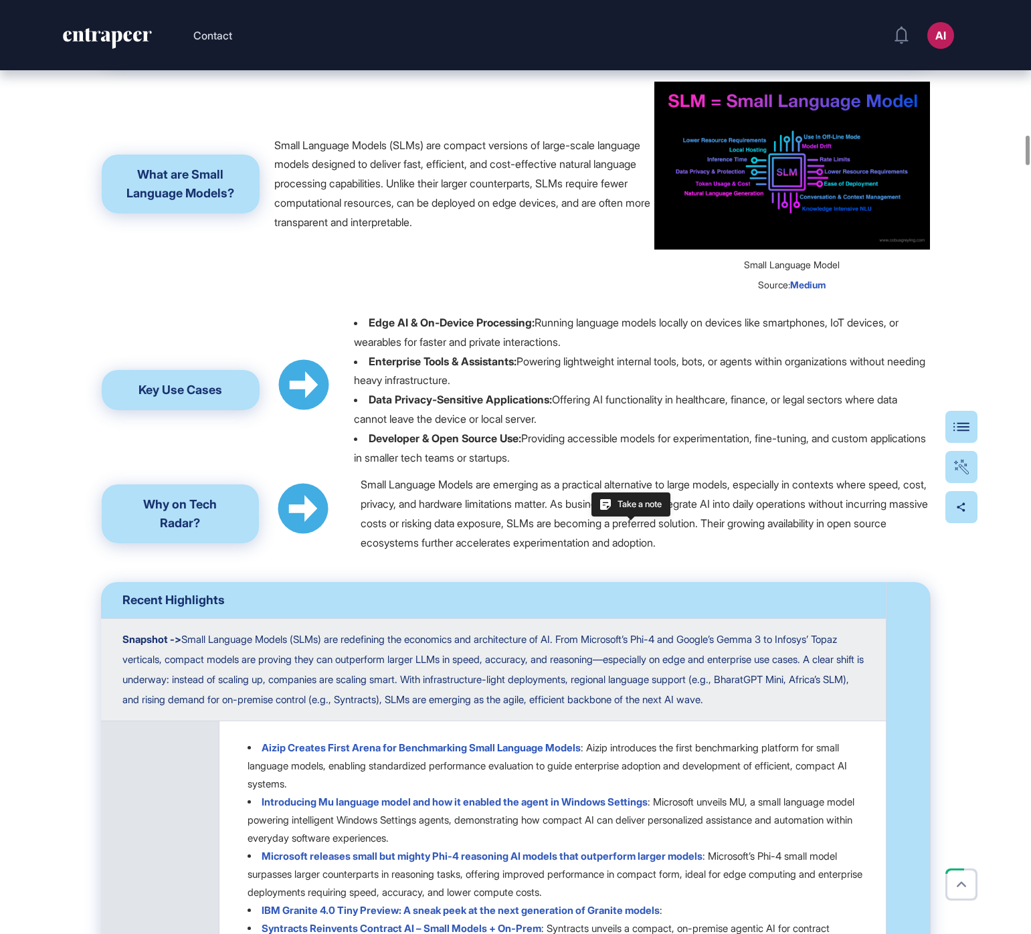
click at [598, 468] on li "Developer & Open Source Use: Providing accessible models for experimentation, f…" at bounding box center [642, 448] width 576 height 39
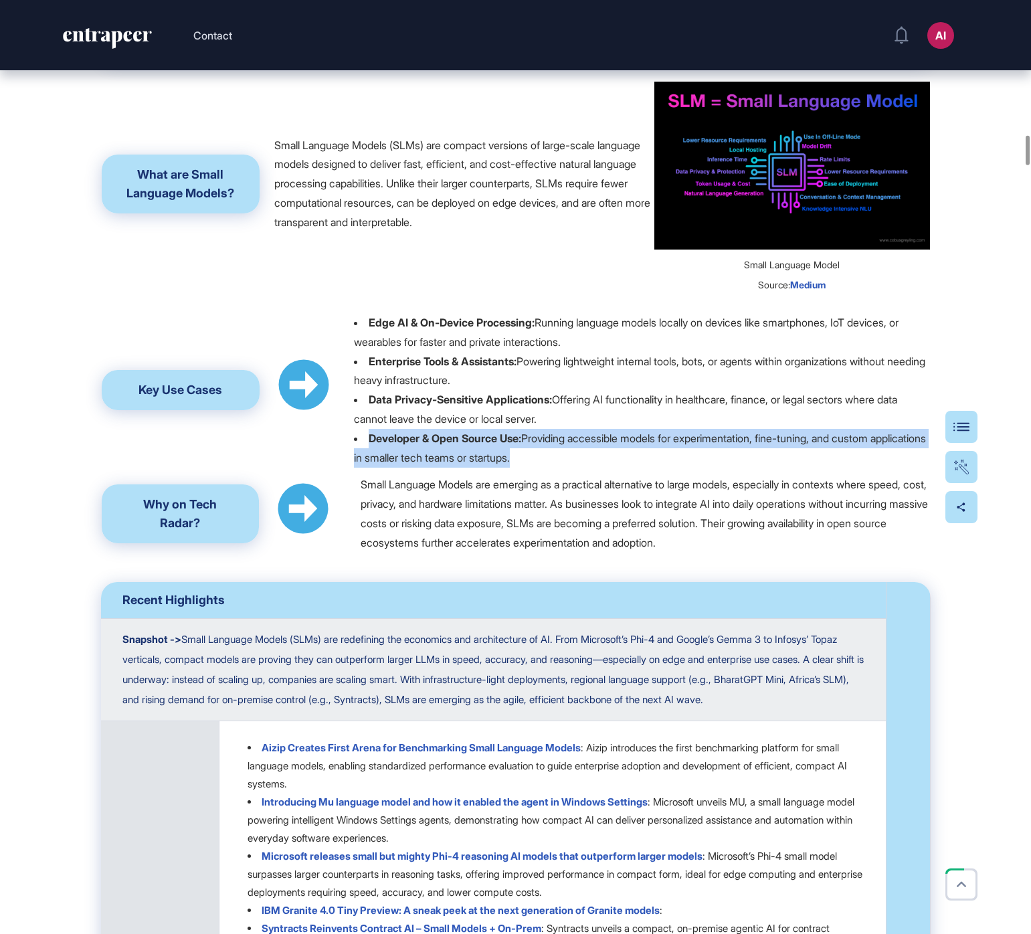
drag, startPoint x: 586, startPoint y: 586, endPoint x: 369, endPoint y: 567, distance: 217.7
click at [369, 468] on li "Developer & Open Source Use: Providing accessible models for experimentation, f…" at bounding box center [642, 448] width 576 height 39
